Goal: Transaction & Acquisition: Purchase product/service

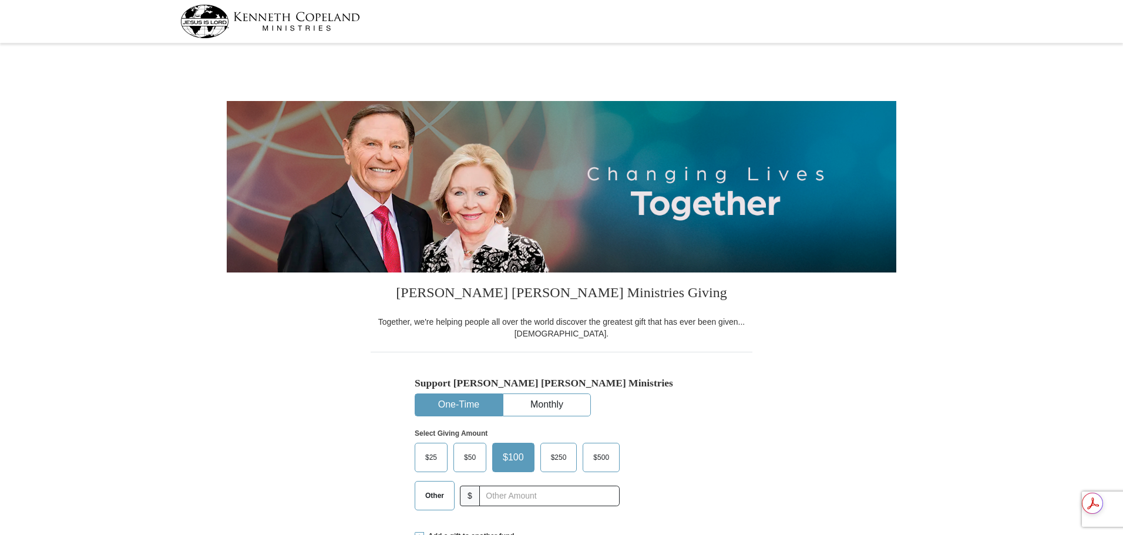
select select "VA"
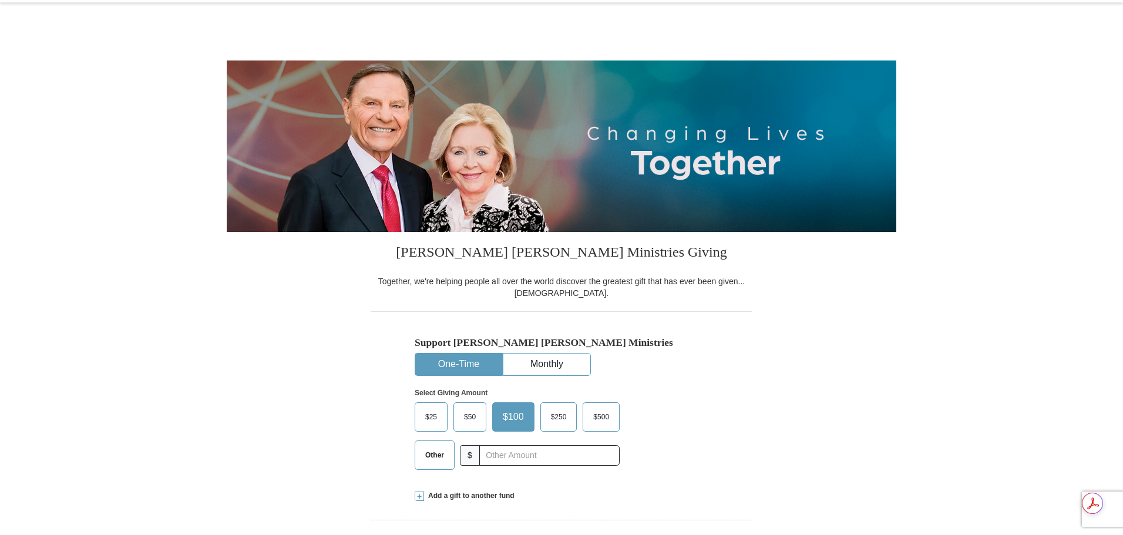
scroll to position [176, 0]
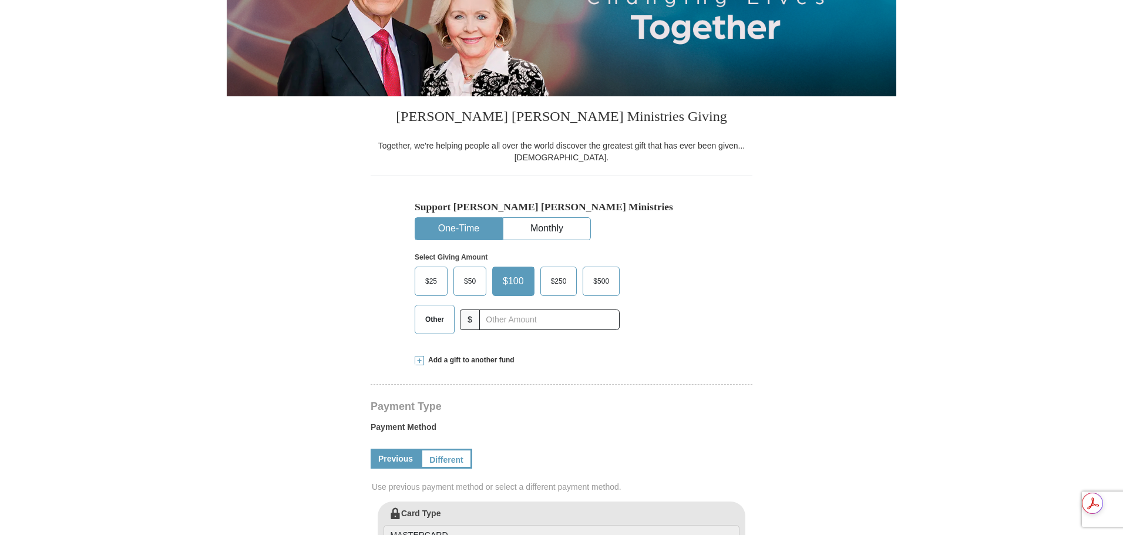
click at [430, 320] on span "Other" at bounding box center [435, 320] width 31 height 18
click at [0, 0] on input "Other" at bounding box center [0, 0] width 0 height 0
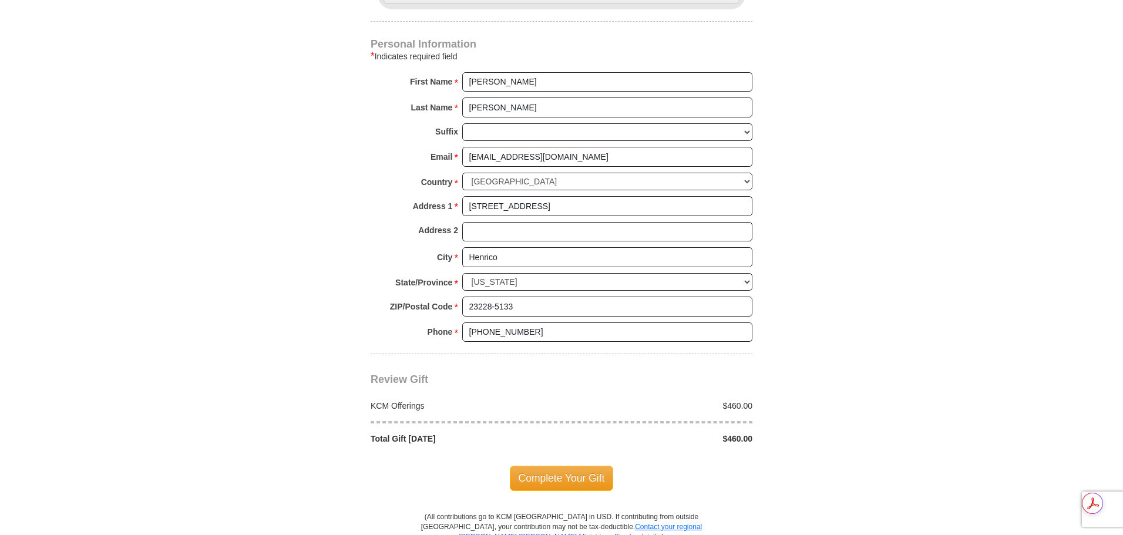
scroll to position [764, 0]
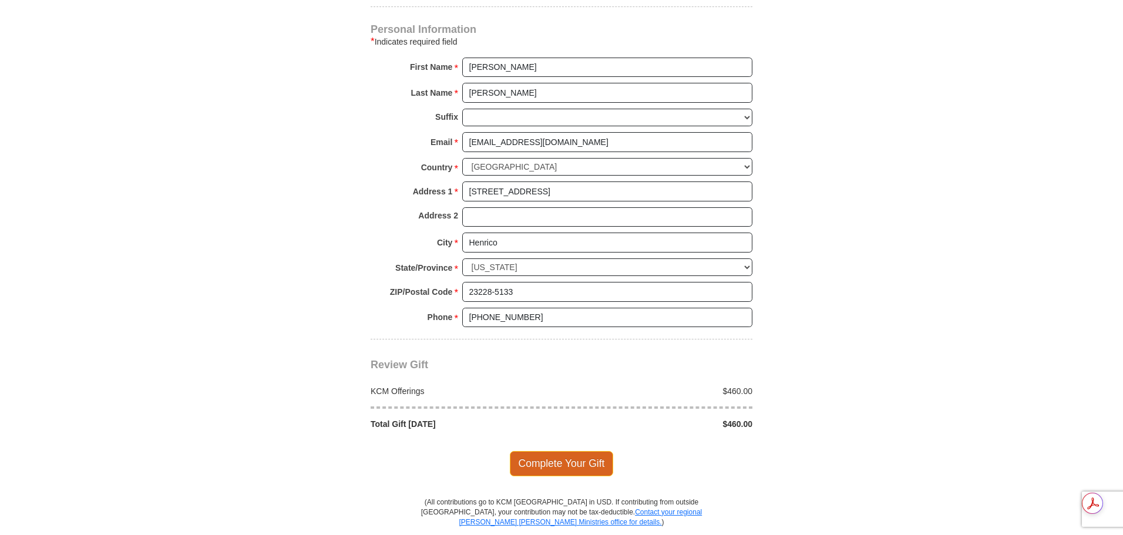
type input "460"
click at [570, 455] on span "Complete Your Gift" at bounding box center [562, 463] width 104 height 25
